Goal: Transaction & Acquisition: Book appointment/travel/reservation

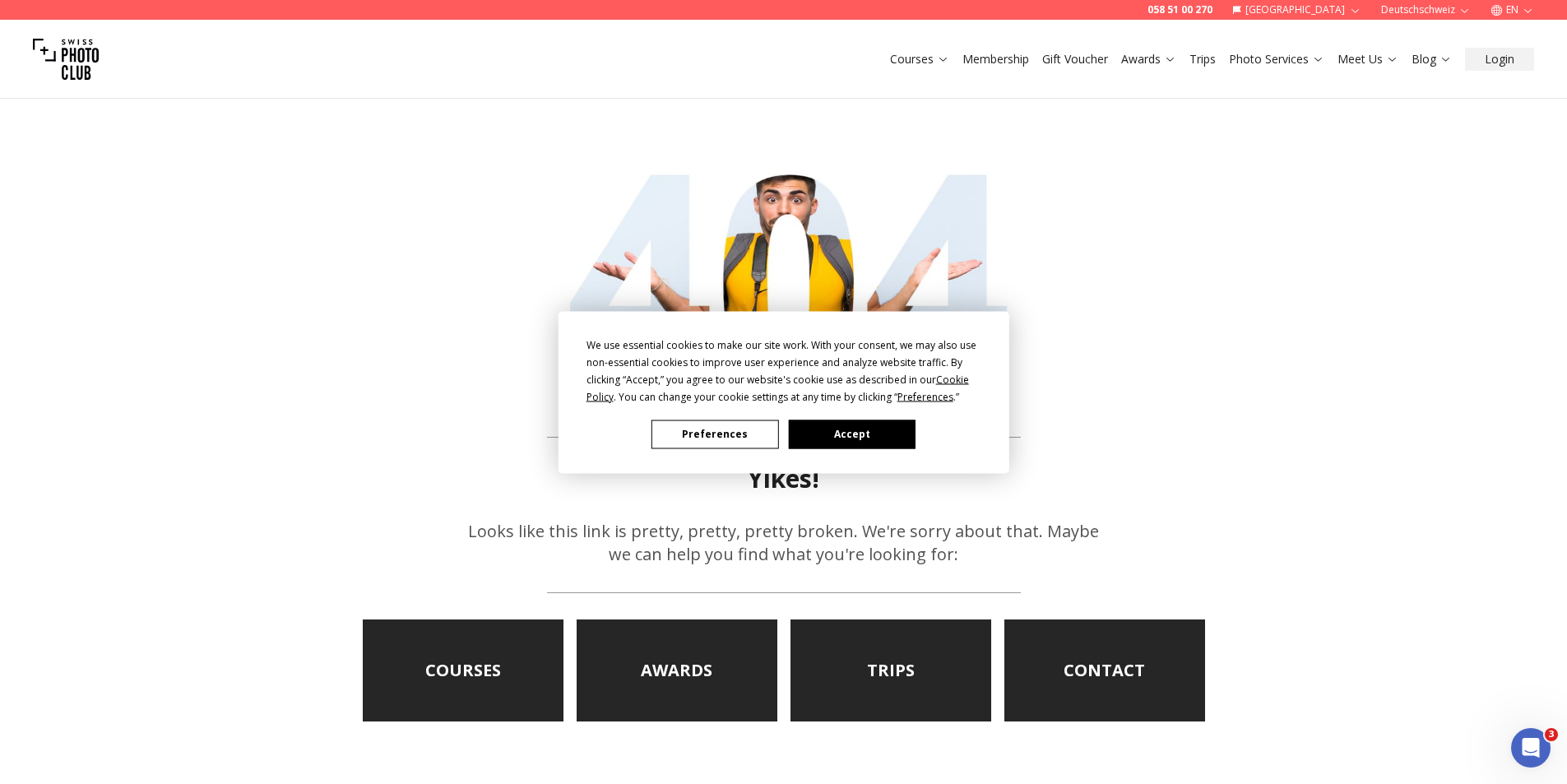
click at [31, 37] on div "We use essential cookies to make our site work. With your consent, we may also …" at bounding box center [784, 392] width 1567 height 784
click at [74, 62] on div "We use essential cookies to make our site work. With your consent, we may also …" at bounding box center [784, 392] width 1567 height 784
